Goal: Transaction & Acquisition: Purchase product/service

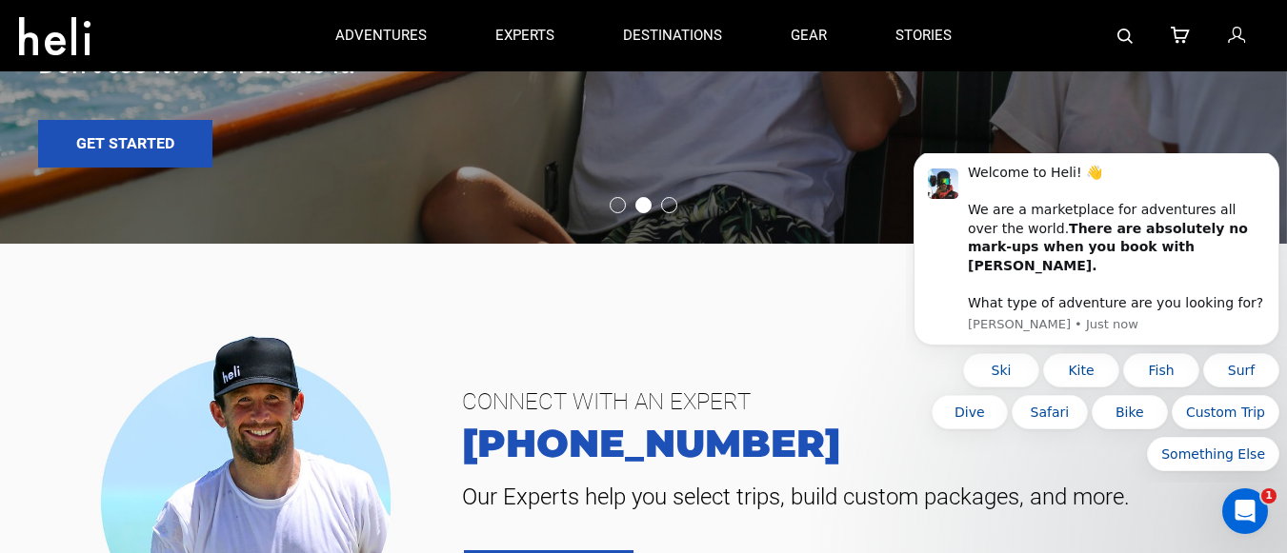
scroll to position [5612, 0]
